Goal: Task Accomplishment & Management: Manage account settings

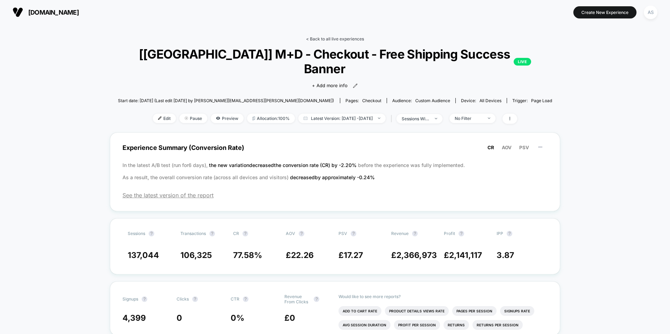
click at [328, 39] on link "< Back to all live experiences" at bounding box center [335, 38] width 58 height 5
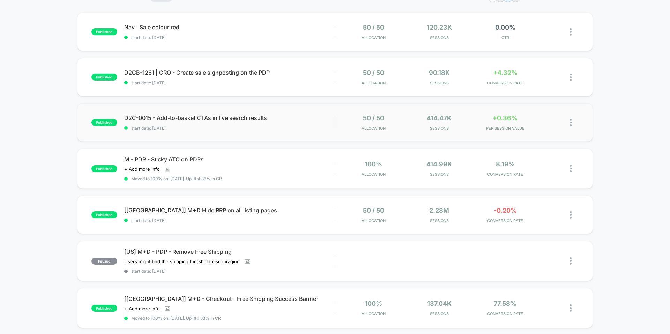
scroll to position [74, 0]
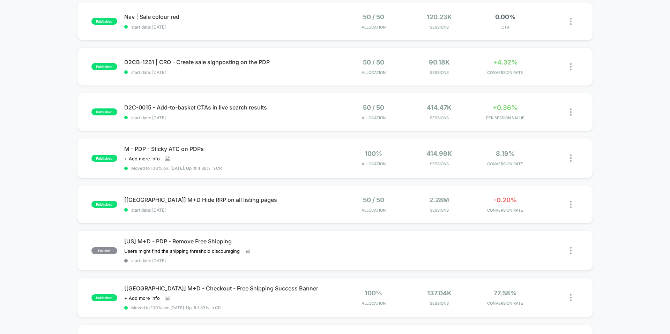
click at [611, 184] on div "published Nav | Sale colour red start date: [DATE] 50 / 50 Allocation 120.23k S…" at bounding box center [335, 291] width 670 height 579
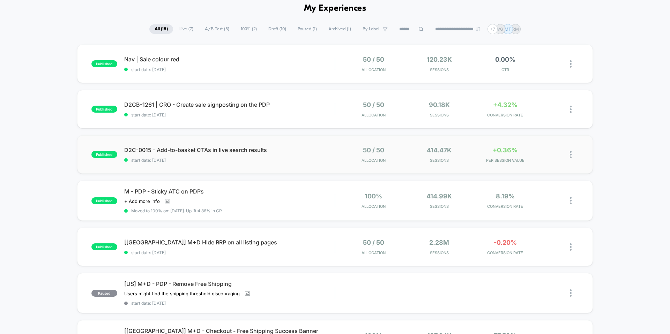
scroll to position [29, 0]
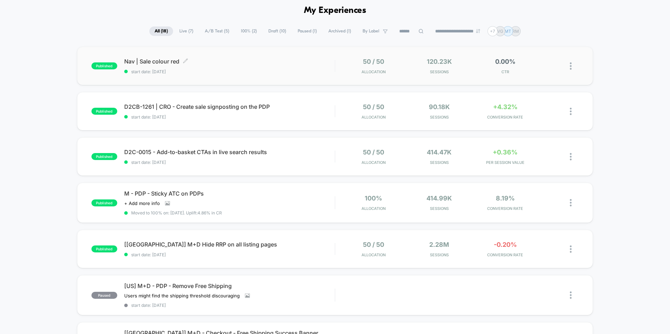
click at [252, 66] on div "Nav | Sale colour red Click to edit experience details Click to edit experience…" at bounding box center [229, 66] width 210 height 16
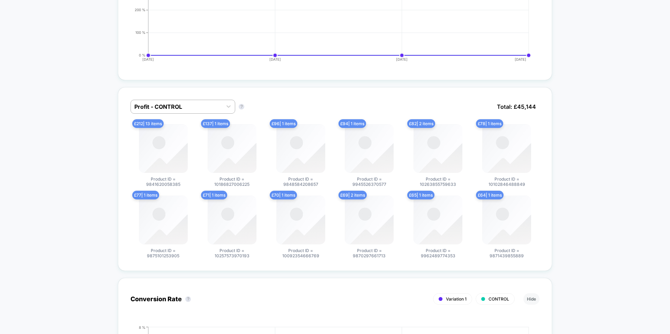
scroll to position [250, 0]
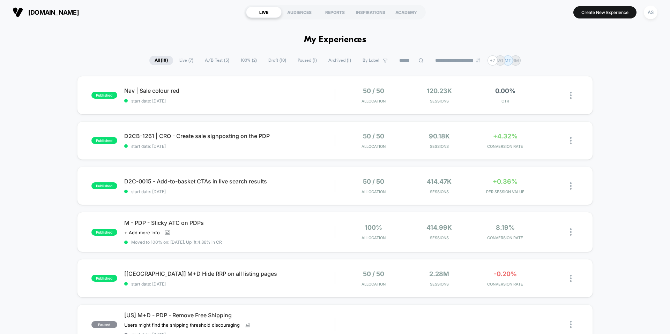
scroll to position [44, 0]
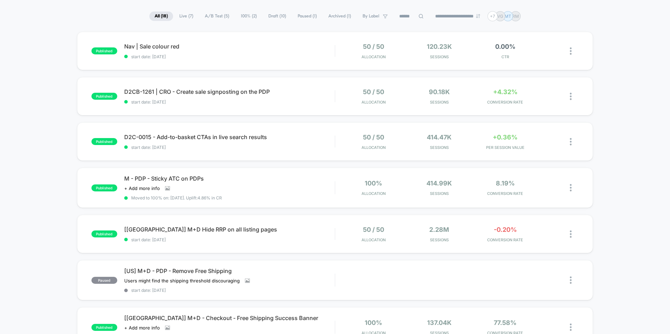
click at [605, 140] on div "published Nav | Sale colour red start date: [DATE] 50 / 50 Allocation 120.23k S…" at bounding box center [335, 321] width 670 height 579
click at [297, 45] on span "Nav | Sale colour red Click to edit experience details" at bounding box center [229, 46] width 210 height 7
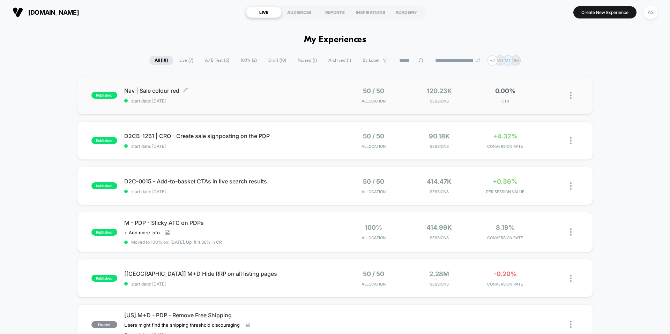
click at [165, 89] on span "Nav | Sale colour red Click to edit experience details" at bounding box center [229, 90] width 210 height 7
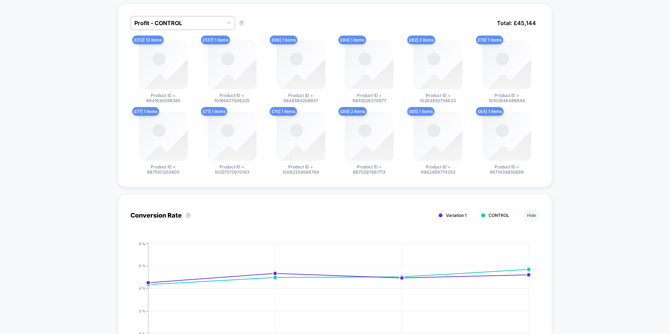
scroll to position [556, 0]
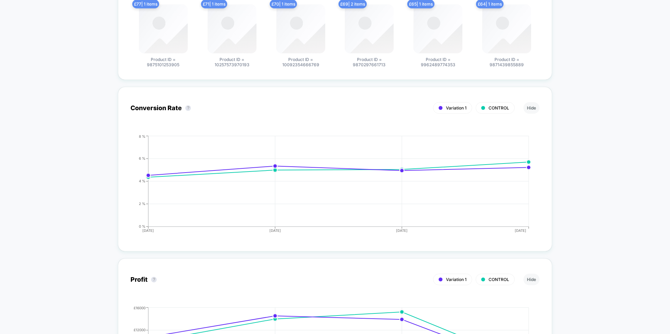
click at [585, 144] on div "< Back to all live experiences Nav | Sale colour red LIVE Click to edit experie…" at bounding box center [335, 310] width 670 height 1685
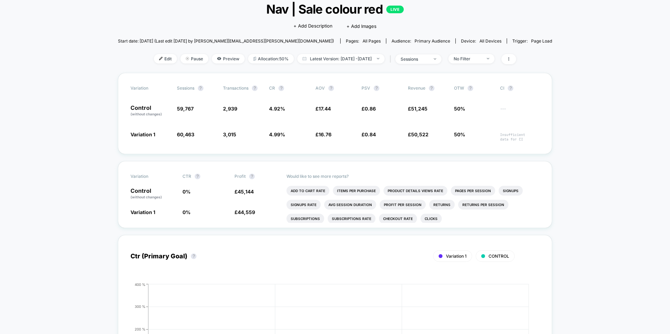
scroll to position [0, 0]
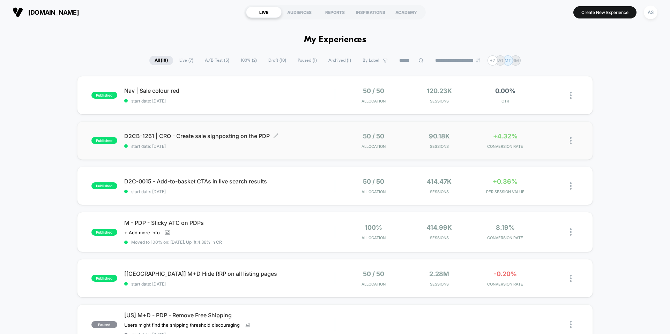
click at [302, 146] on span "start date: [DATE]" at bounding box center [229, 146] width 210 height 5
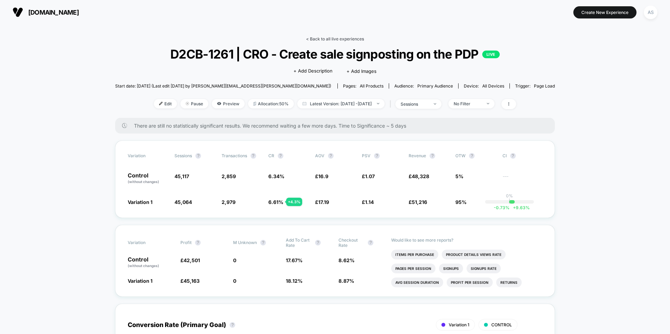
click at [347, 36] on link "< Back to all live experiences" at bounding box center [335, 38] width 58 height 5
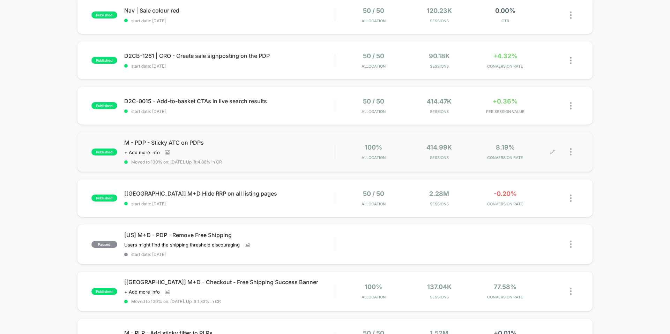
scroll to position [74, 0]
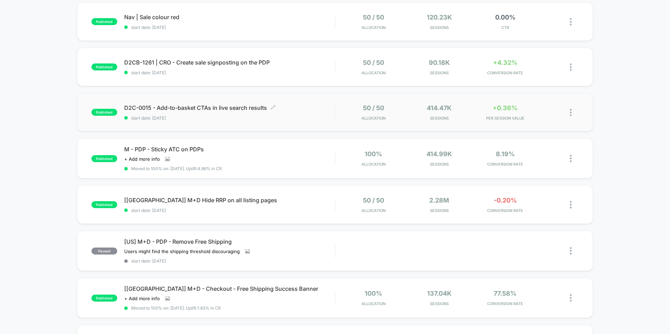
click at [252, 113] on div "D2C-0015 - Add-to-basket CTAs in live search results Click to edit experience d…" at bounding box center [229, 112] width 210 height 16
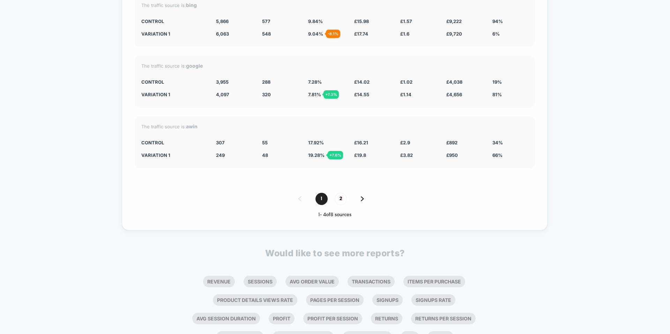
scroll to position [1384, 0]
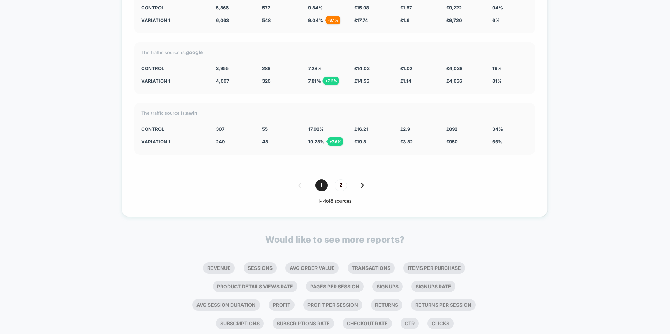
click at [343, 139] on div "19.28 % + 7.6 %" at bounding box center [326, 142] width 36 height 6
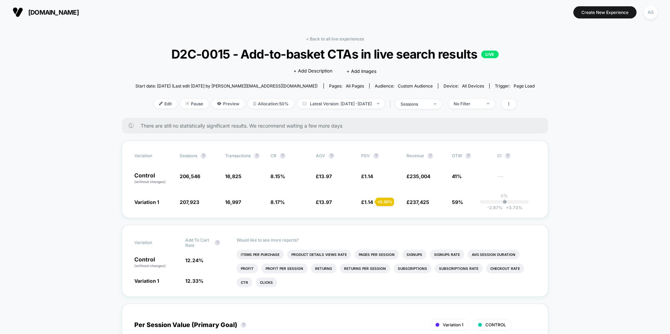
scroll to position [0, 0]
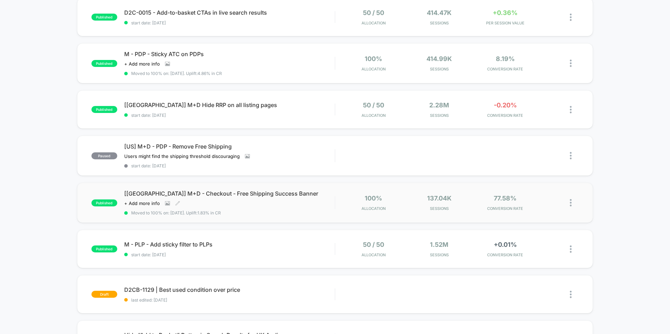
scroll to position [169, 0]
click at [280, 99] on div "published [[GEOGRAPHIC_DATA]] M+D Hide RRP on all listing pages start date: [DA…" at bounding box center [335, 109] width 516 height 38
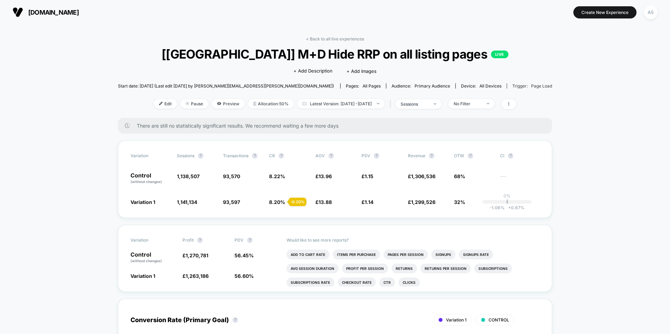
click at [531, 85] on span "Page Load" at bounding box center [541, 85] width 21 height 5
click at [526, 85] on div "Start date: [DATE] (Last edit [DATE] by [PERSON_NAME][EMAIL_ADDRESS][PERSON_NAM…" at bounding box center [335, 86] width 434 height 12
click at [531, 85] on span "Page Load" at bounding box center [541, 85] width 21 height 5
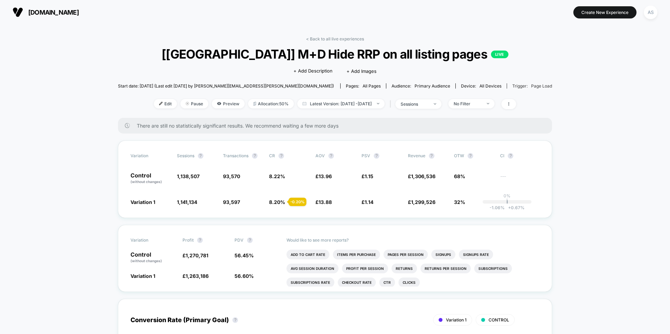
click at [531, 86] on span "Page Load" at bounding box center [541, 85] width 21 height 5
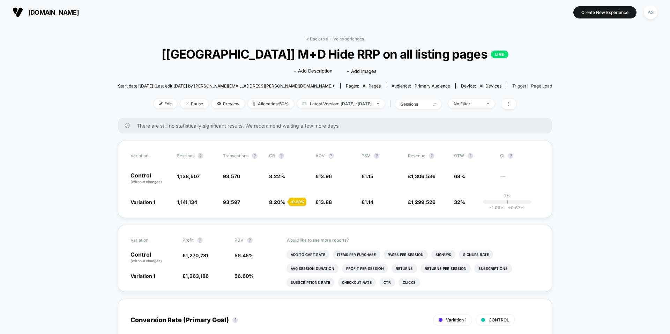
click at [531, 87] on span "Page Load" at bounding box center [541, 85] width 21 height 5
click at [73, 11] on span "[DOMAIN_NAME]" at bounding box center [53, 12] width 51 height 7
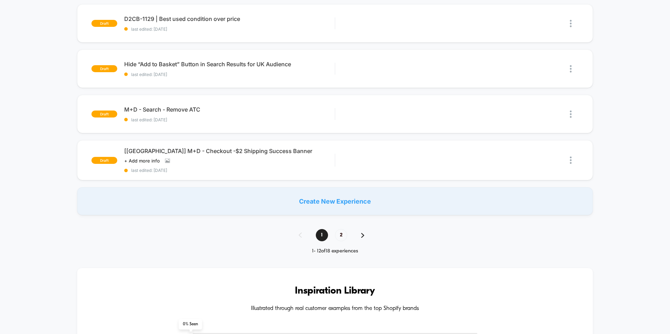
scroll to position [446, 0]
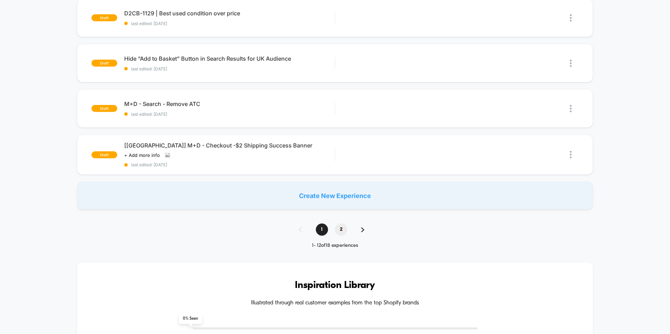
click at [341, 226] on span "2" at bounding box center [341, 230] width 12 height 12
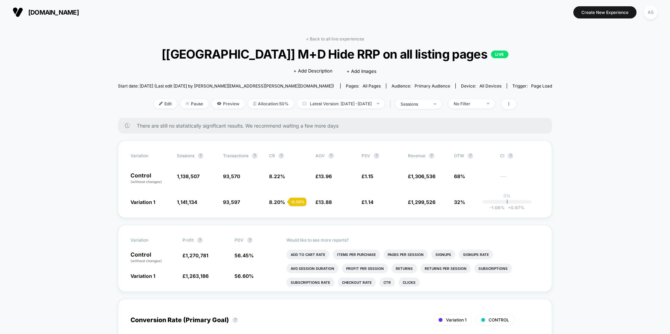
click at [79, 9] on span "[DOMAIN_NAME]" at bounding box center [53, 12] width 51 height 7
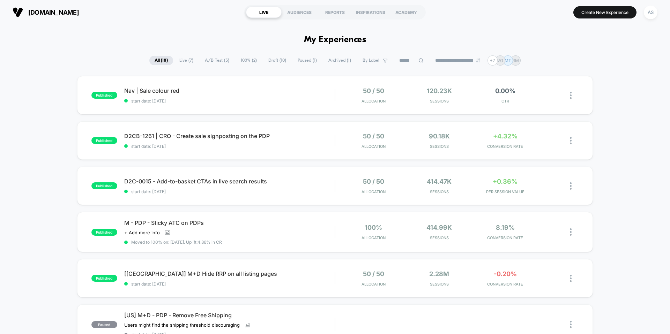
click at [624, 62] on div "**********" at bounding box center [335, 60] width 670 height 10
